Goal: Find specific page/section: Find specific page/section

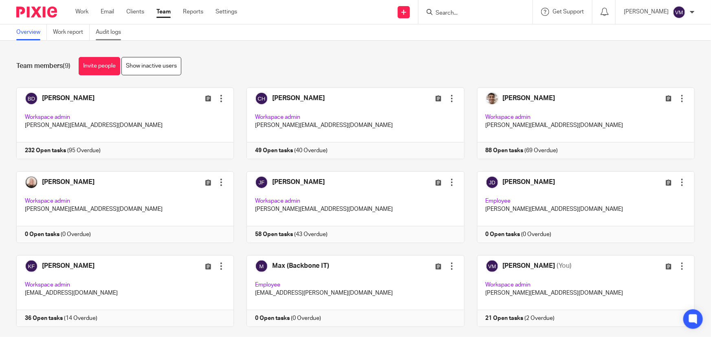
click at [110, 31] on link "Audit logs" at bounding box center [111, 32] width 31 height 16
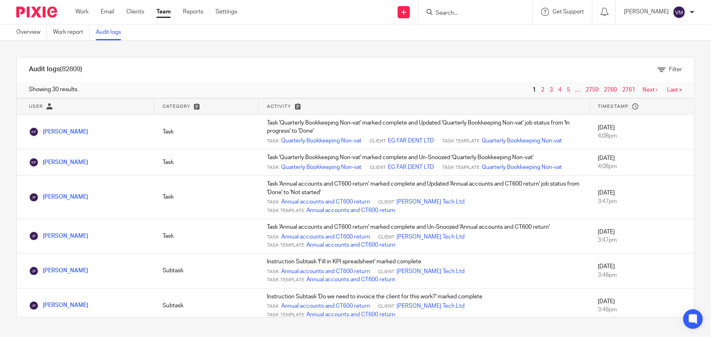
click at [166, 9] on link "Team" at bounding box center [164, 12] width 14 height 8
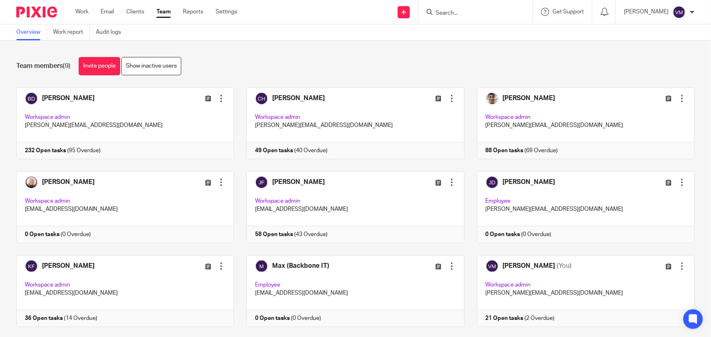
click at [458, 11] on input "Search" at bounding box center [471, 13] width 73 height 7
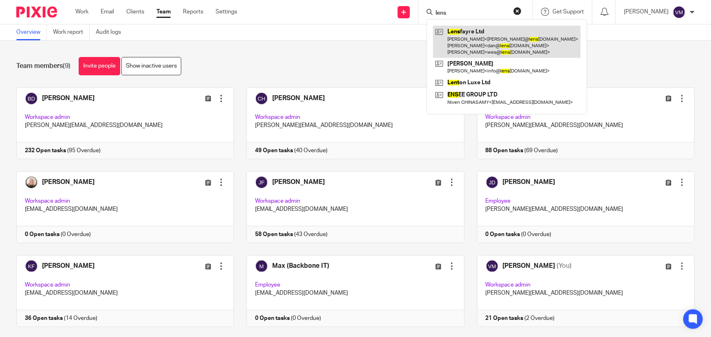
type input "lens"
click at [477, 41] on link at bounding box center [507, 42] width 148 height 32
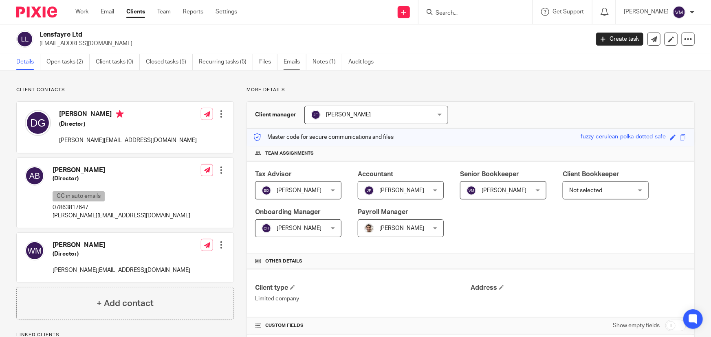
click at [295, 62] on link "Emails" at bounding box center [295, 62] width 23 height 16
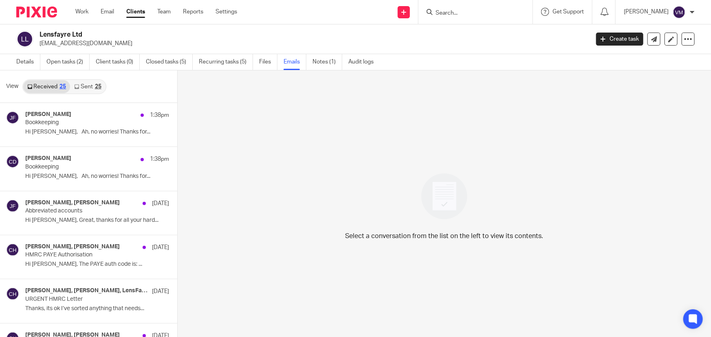
click at [84, 86] on link "Sent 25" at bounding box center [87, 86] width 35 height 13
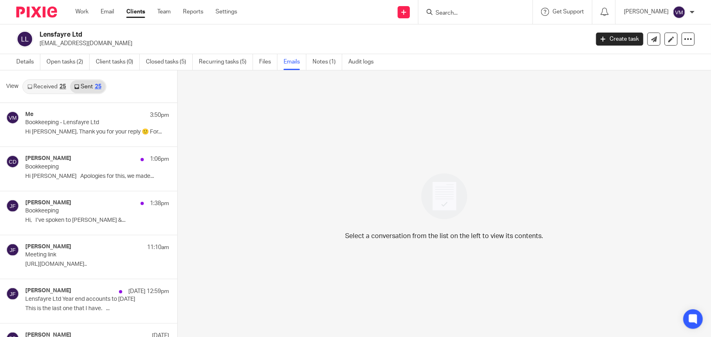
scroll to position [1, 0]
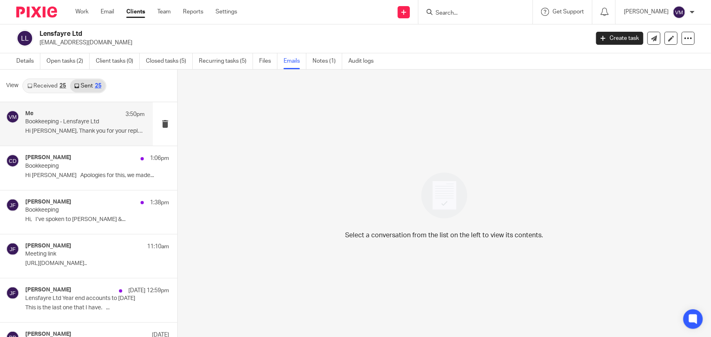
click at [75, 130] on p "Hi Alecia, Thank you for your reply 🙂 For..." at bounding box center [84, 131] width 119 height 7
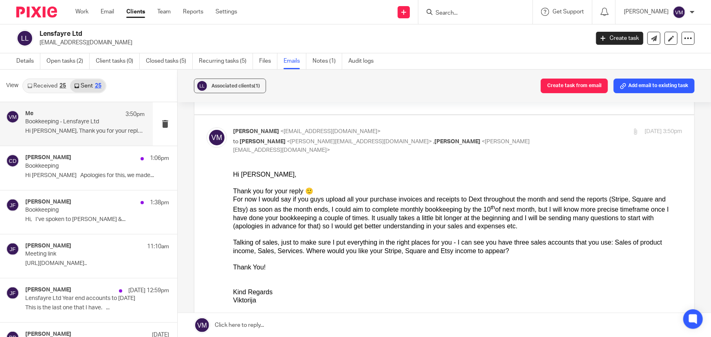
scroll to position [74, 0]
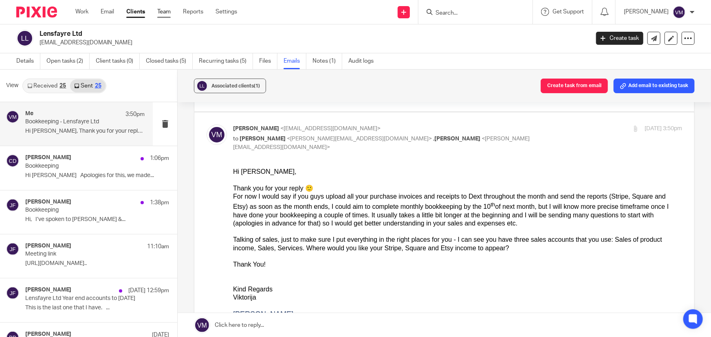
click at [163, 11] on link "Team" at bounding box center [163, 12] width 13 height 8
